Goal: Transaction & Acquisition: Obtain resource

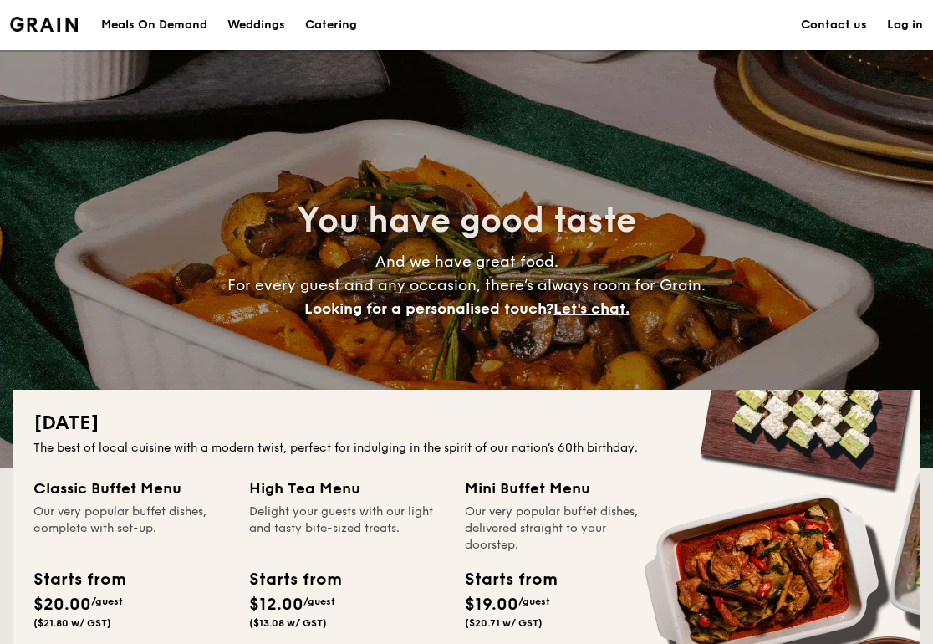
click at [345, 23] on h1 "Catering" at bounding box center [331, 25] width 52 height 50
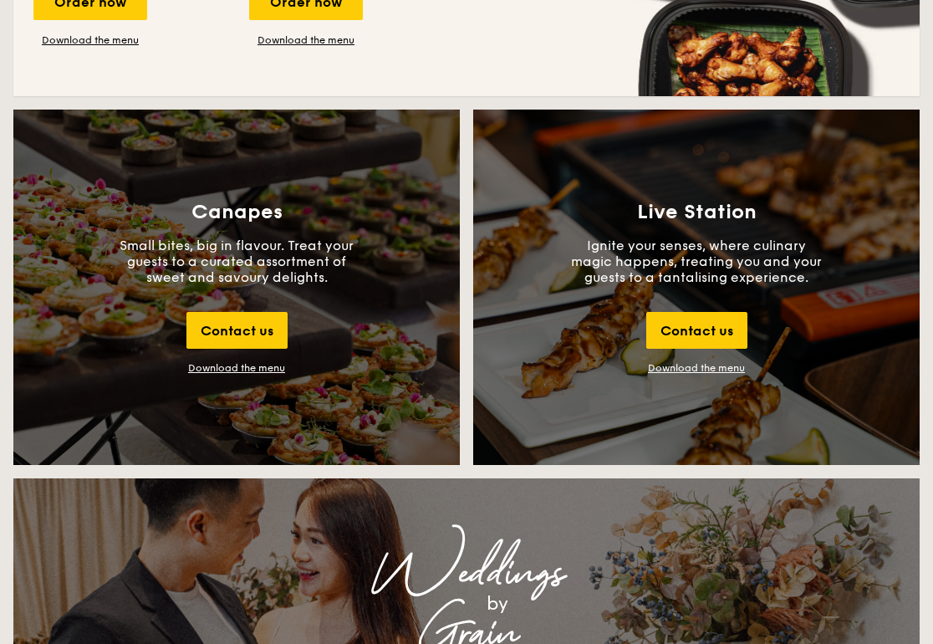
scroll to position [1792, 0]
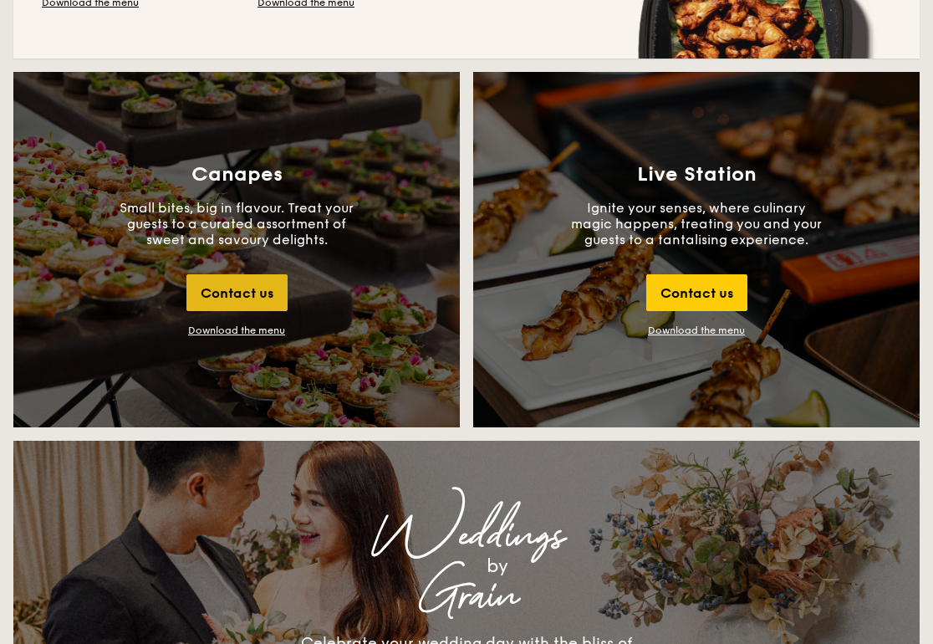
click at [242, 299] on div "Contact us" at bounding box center [236, 292] width 101 height 37
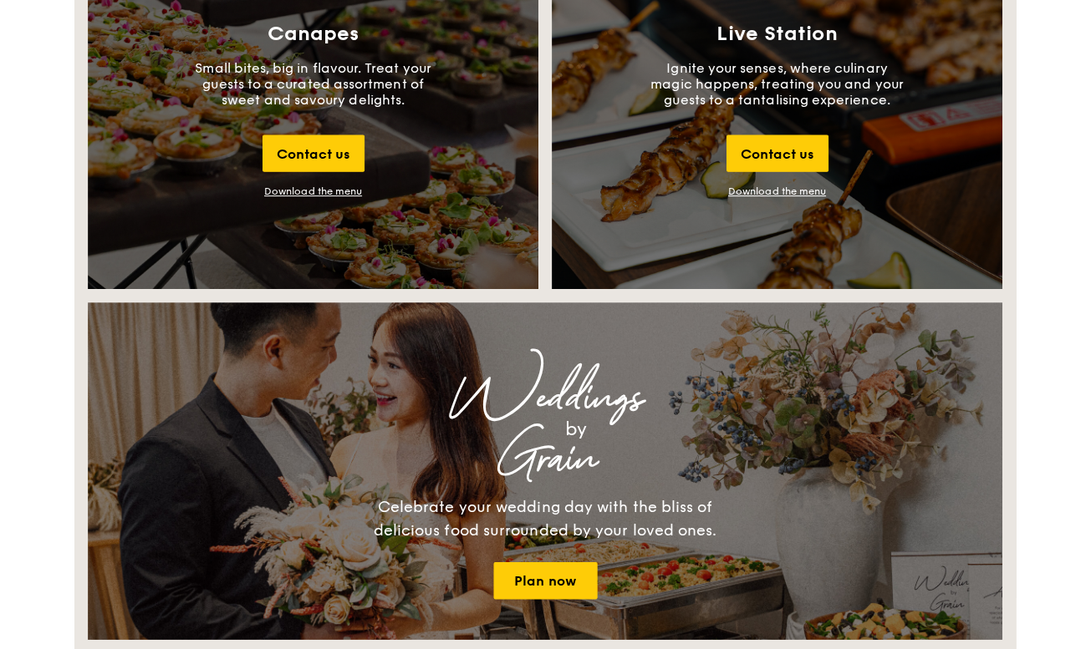
scroll to position [1802, 0]
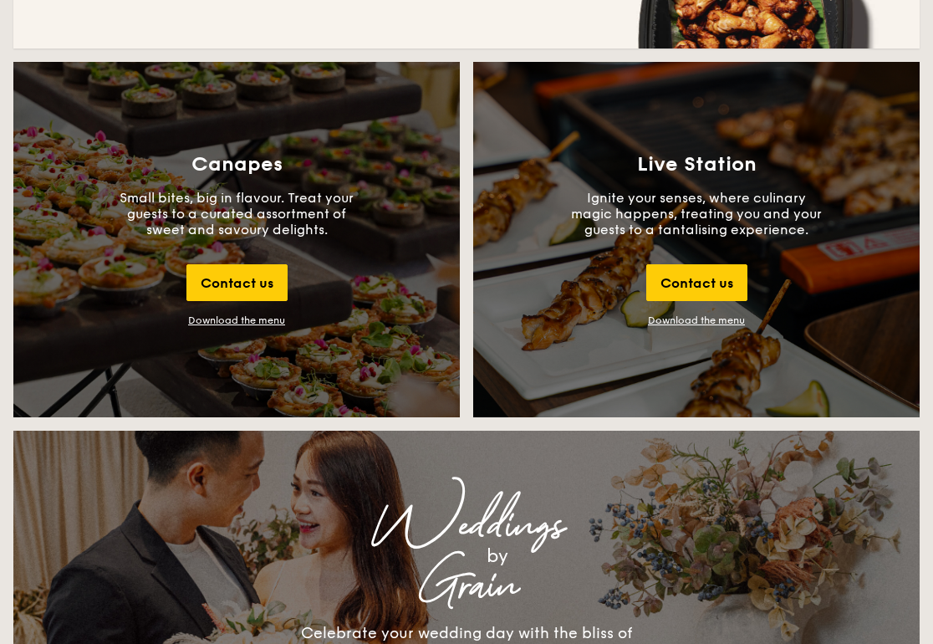
click at [273, 325] on div "Download the menu" at bounding box center [236, 320] width 97 height 12
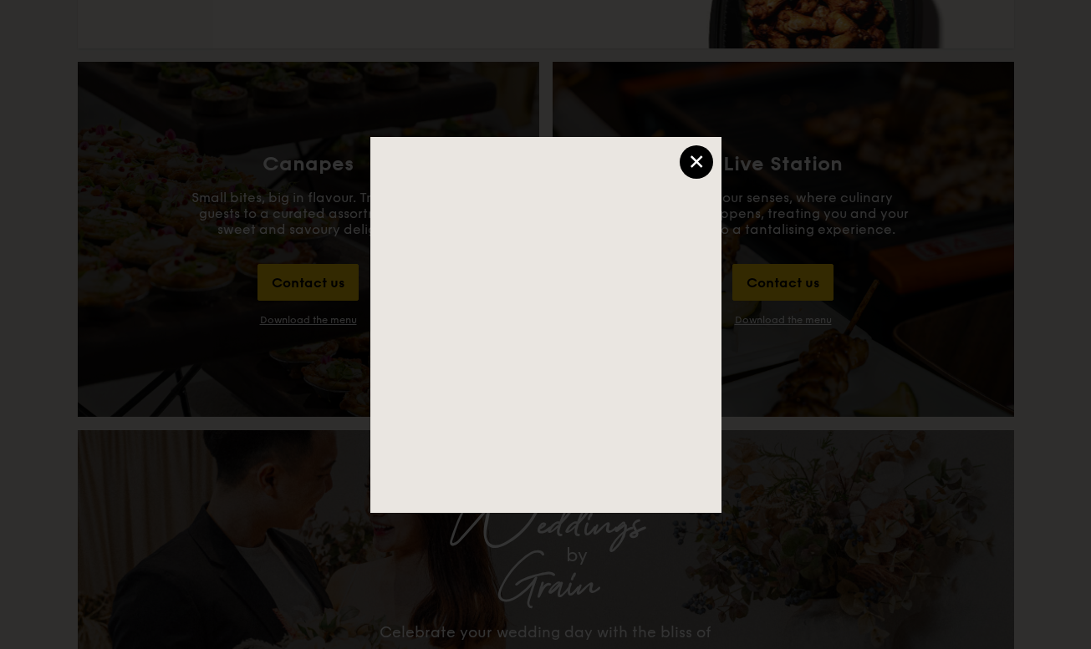
click at [696, 146] on div "×" at bounding box center [695, 161] width 33 height 33
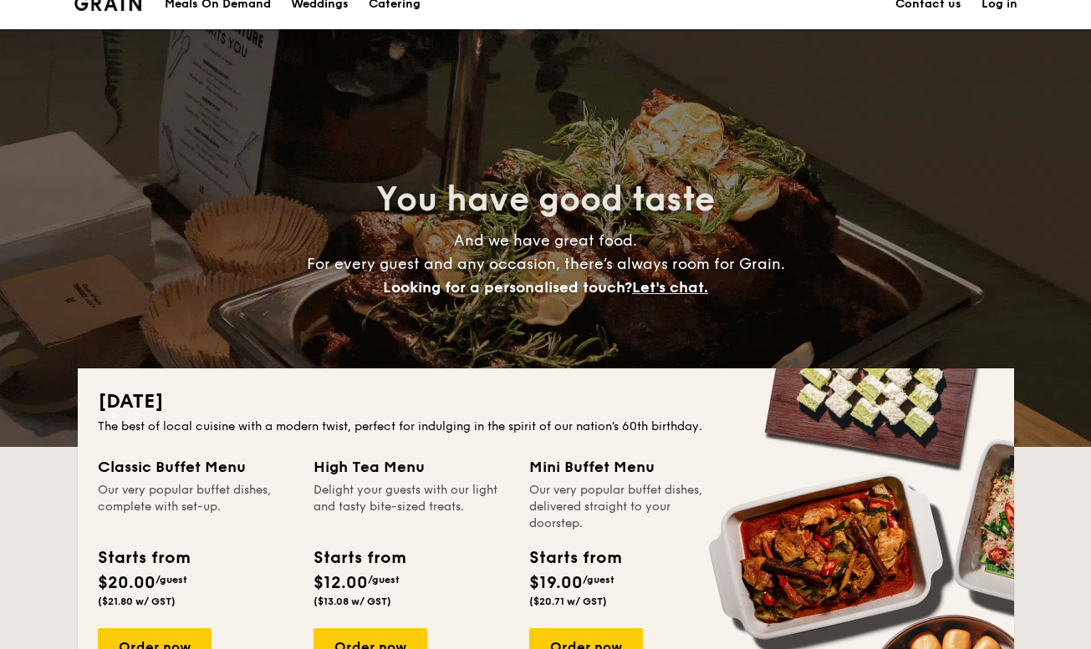
scroll to position [0, 0]
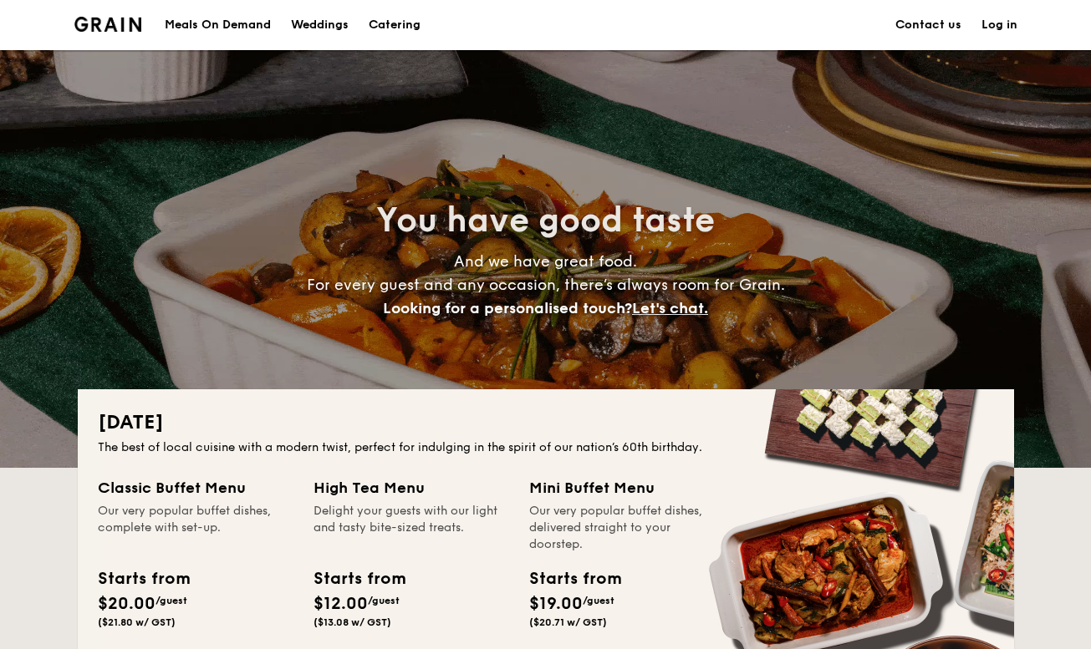
click at [194, 29] on div "Meals On Demand" at bounding box center [218, 25] width 106 height 50
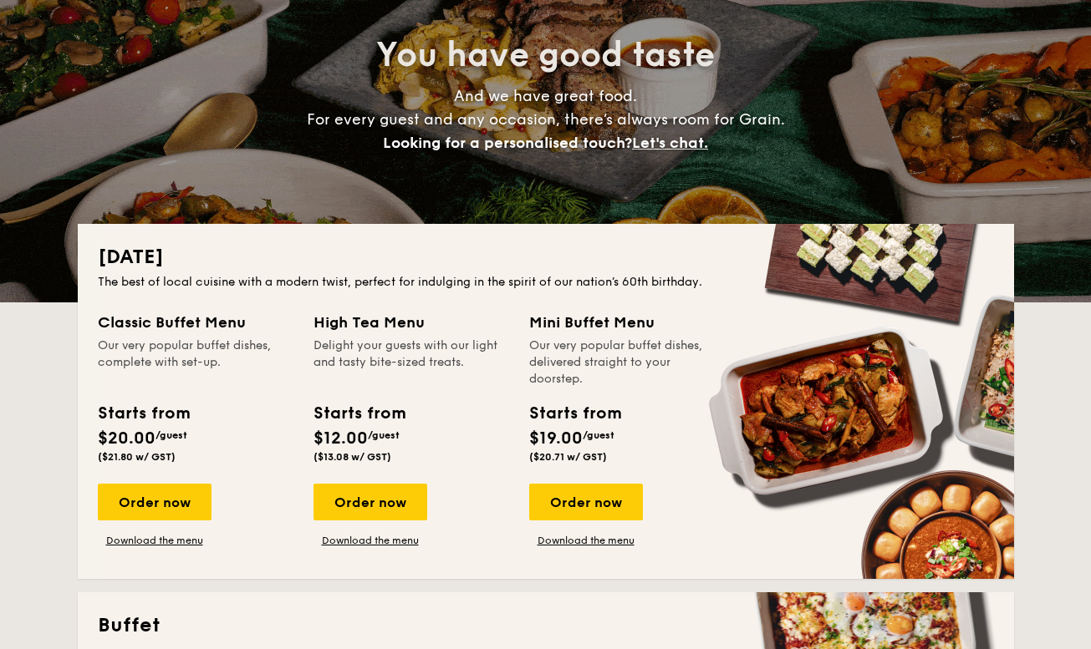
scroll to position [171, 0]
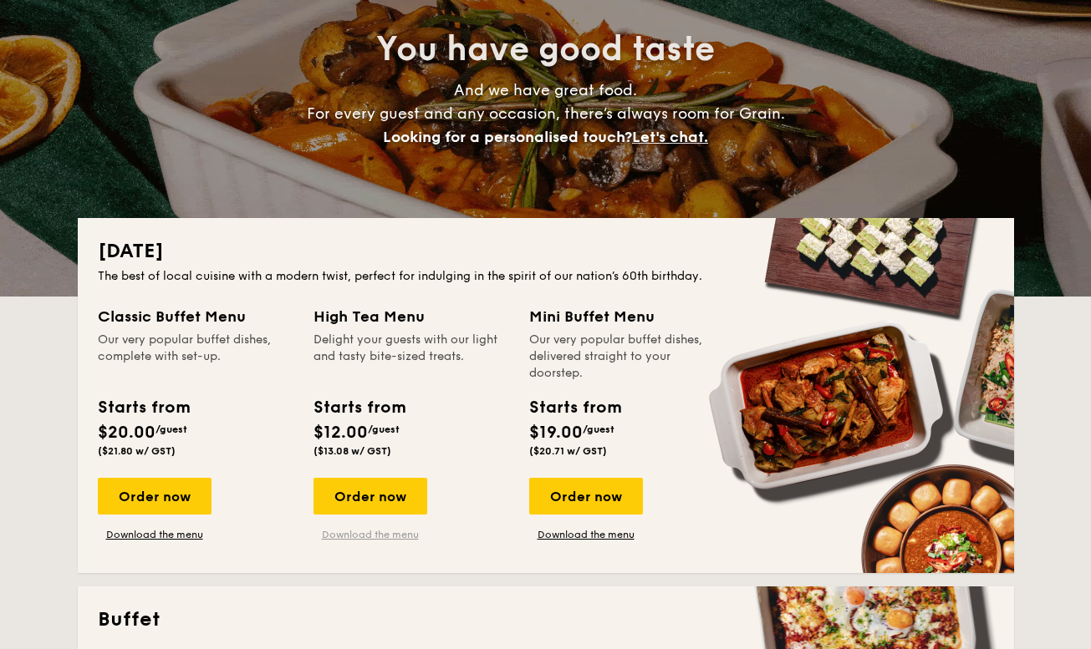
click at [376, 534] on link "Download the menu" at bounding box center [370, 534] width 114 height 13
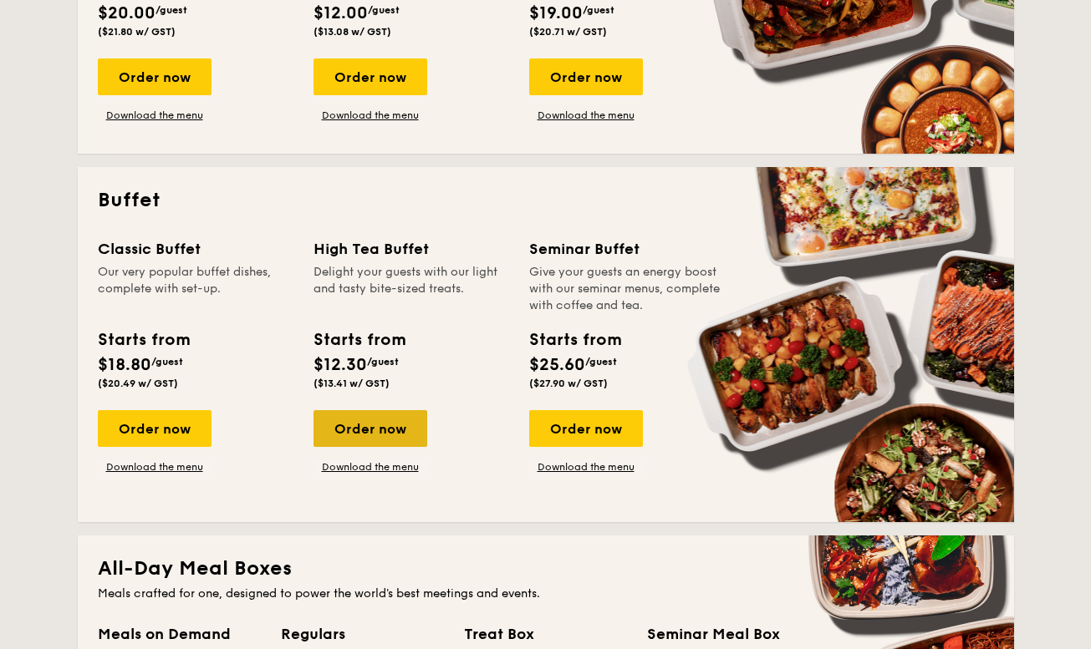
scroll to position [591, 0]
click at [385, 471] on link "Download the menu" at bounding box center [370, 467] width 114 height 13
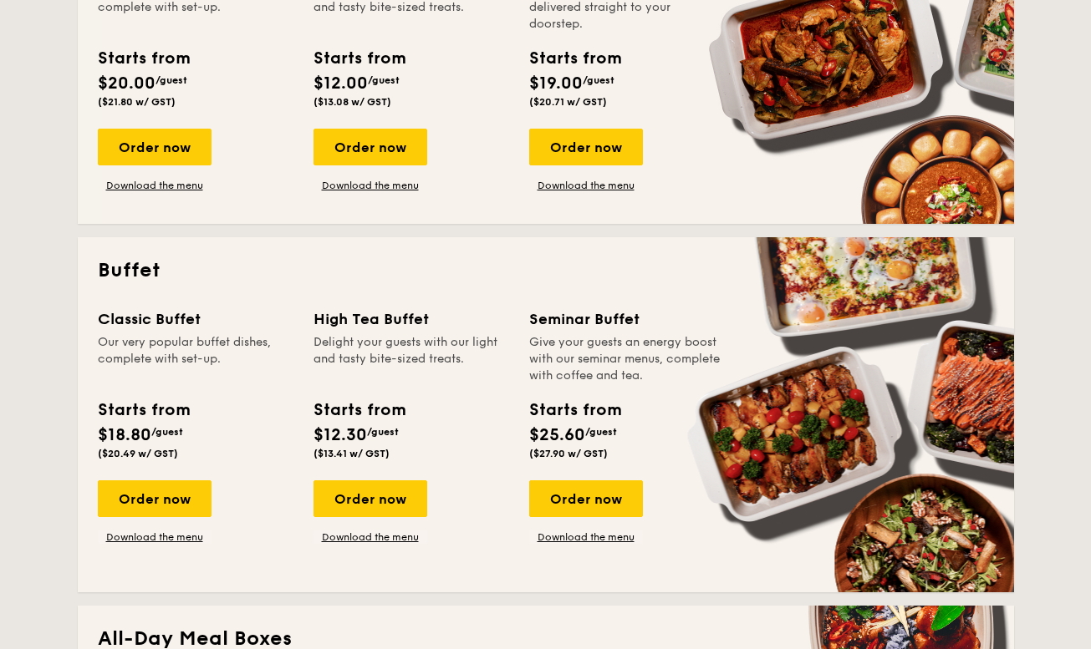
scroll to position [0, 0]
